Goal: Navigation & Orientation: Go to known website

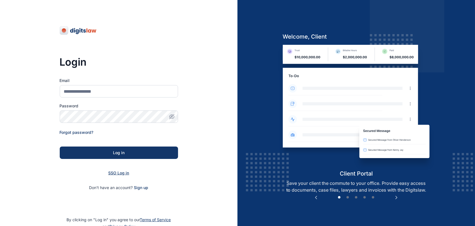
click at [125, 171] on span "SSO Log in" at bounding box center [118, 172] width 21 height 5
